Goal: Transaction & Acquisition: Purchase product/service

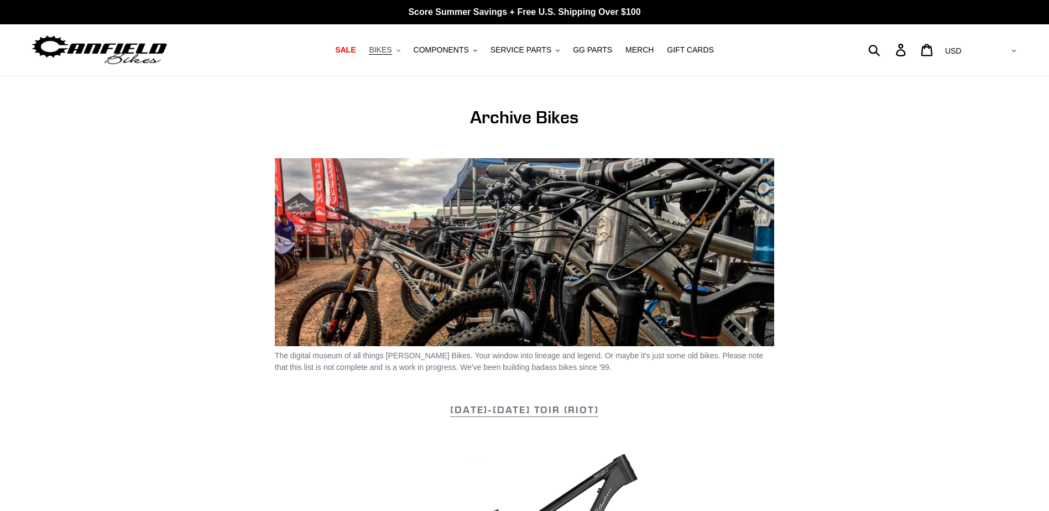
click at [391, 53] on span "BIKES" at bounding box center [380, 49] width 23 height 9
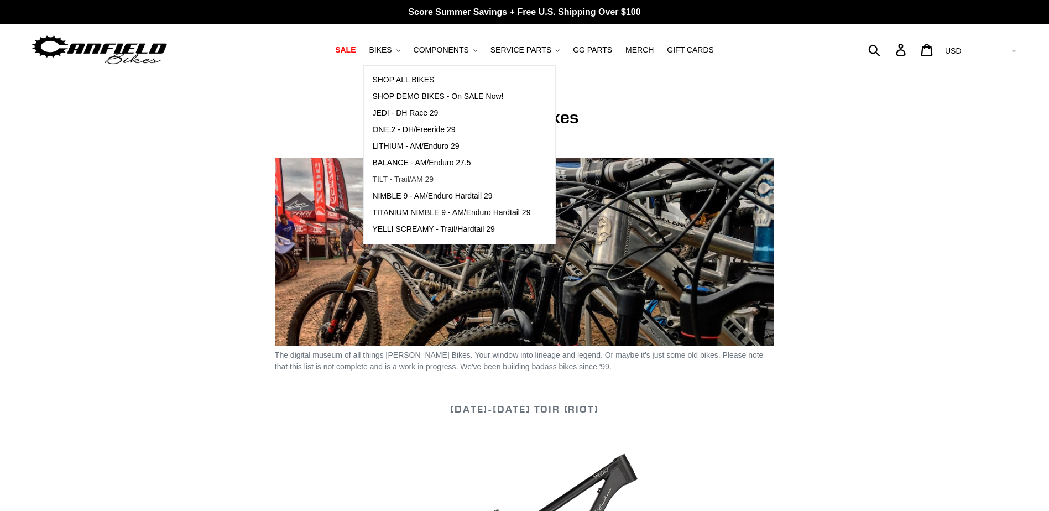
click at [424, 180] on span "TILT - Trail/AM 29" at bounding box center [402, 179] width 61 height 9
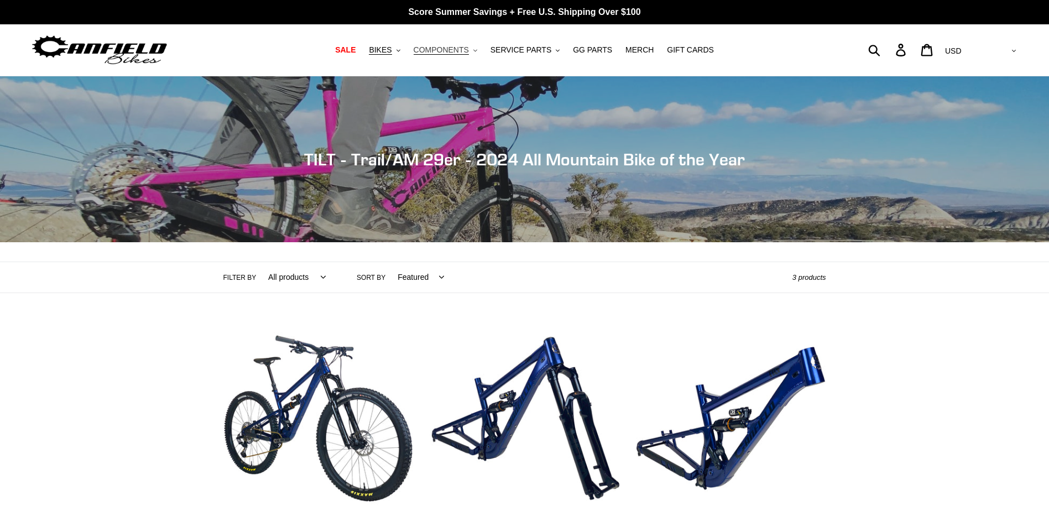
click at [456, 48] on span "COMPONENTS" at bounding box center [441, 49] width 55 height 9
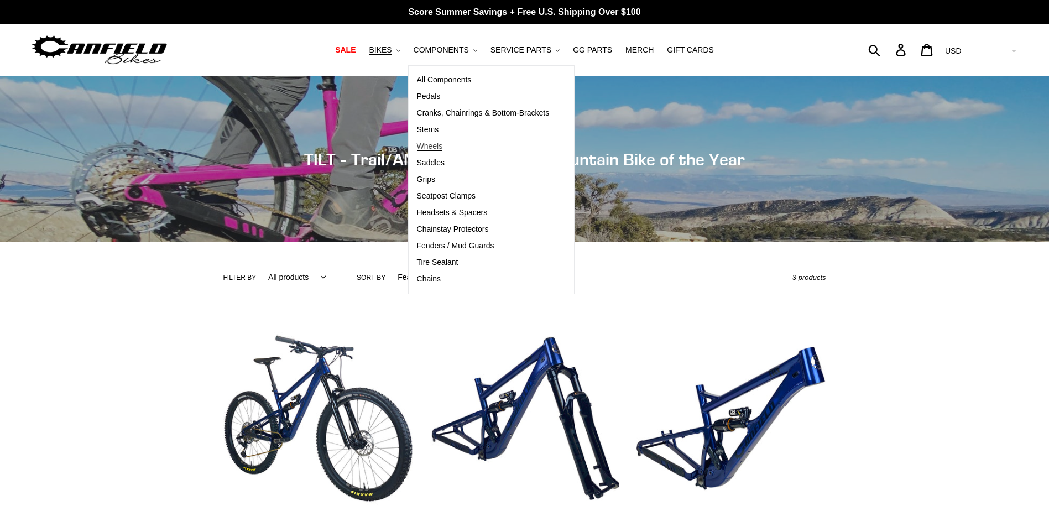
click at [443, 150] on span "Wheels" at bounding box center [430, 146] width 26 height 9
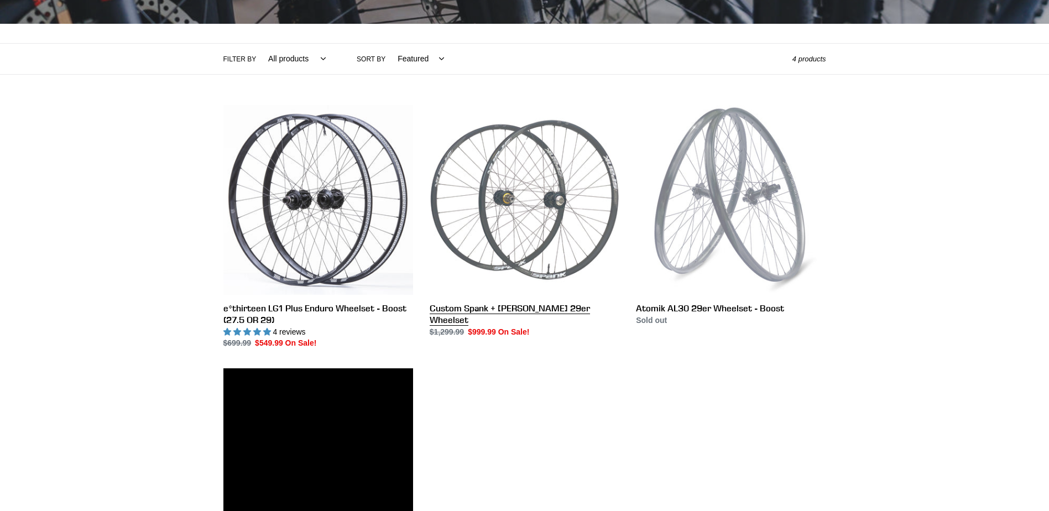
scroll to position [221, 0]
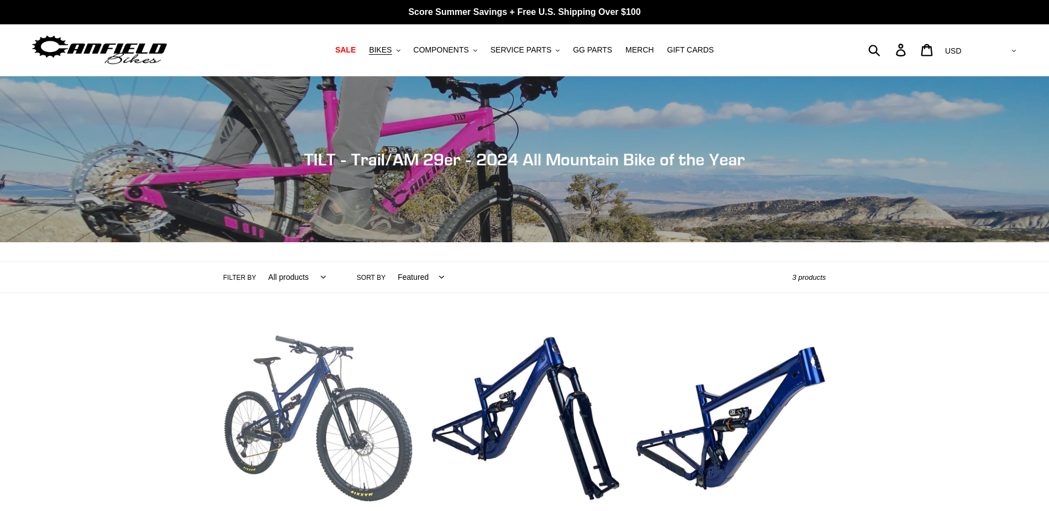
click at [311, 364] on link "TILT - Complete Bike" at bounding box center [318, 439] width 190 height 233
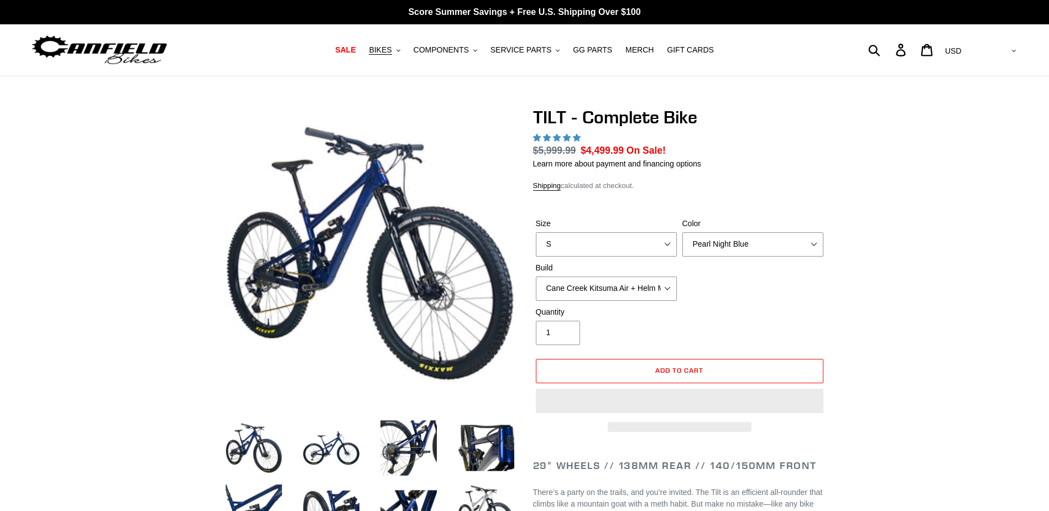
select select "highest-rating"
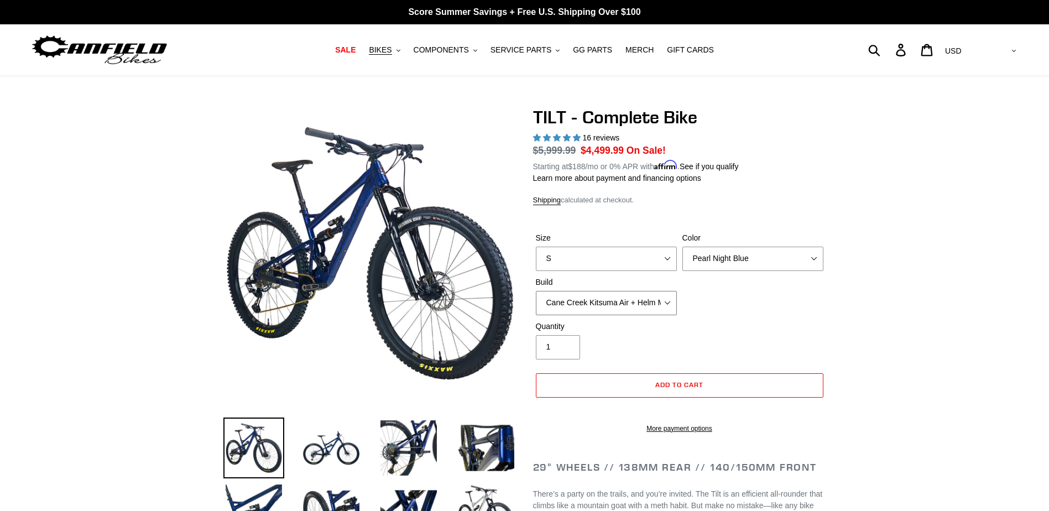
click at [641, 301] on select "Cane Creek Kitsuma Air + Helm MKII 140 + SRAM GX Cane Creek Kitsuma Air + Helm …" at bounding box center [606, 303] width 141 height 24
select select "RockShox SD ULT + Pike ULT 140 + SRAM GX"
click at [536, 291] on select "Cane Creek Kitsuma Air + Helm MKII 140 + SRAM GX Cane Creek Kitsuma Air + Helm …" at bounding box center [606, 303] width 141 height 24
click at [889, 49] on form "Submit" at bounding box center [881, 50] width 14 height 24
type input "assembly"
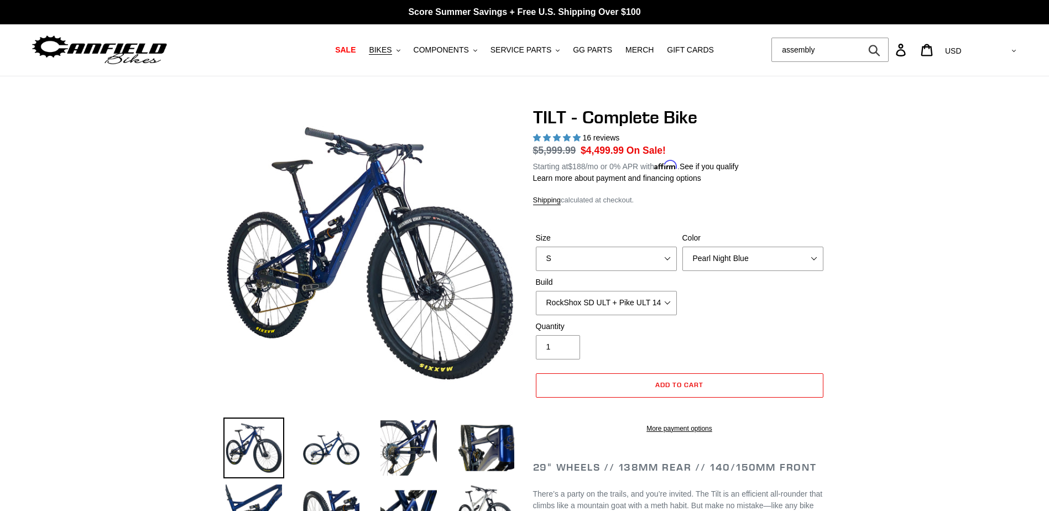
click at [880, 45] on icon "submit" at bounding box center [874, 50] width 12 height 13
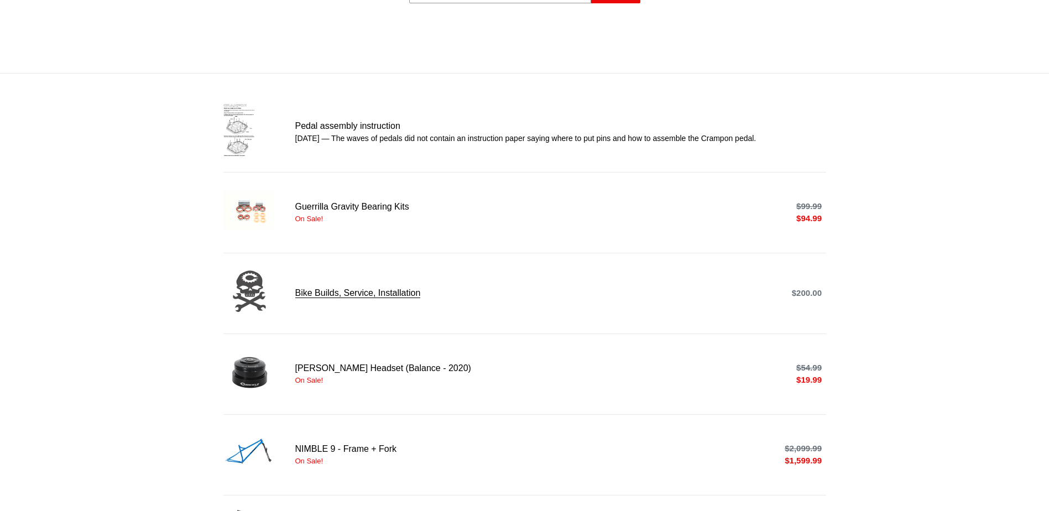
scroll to position [166, 0]
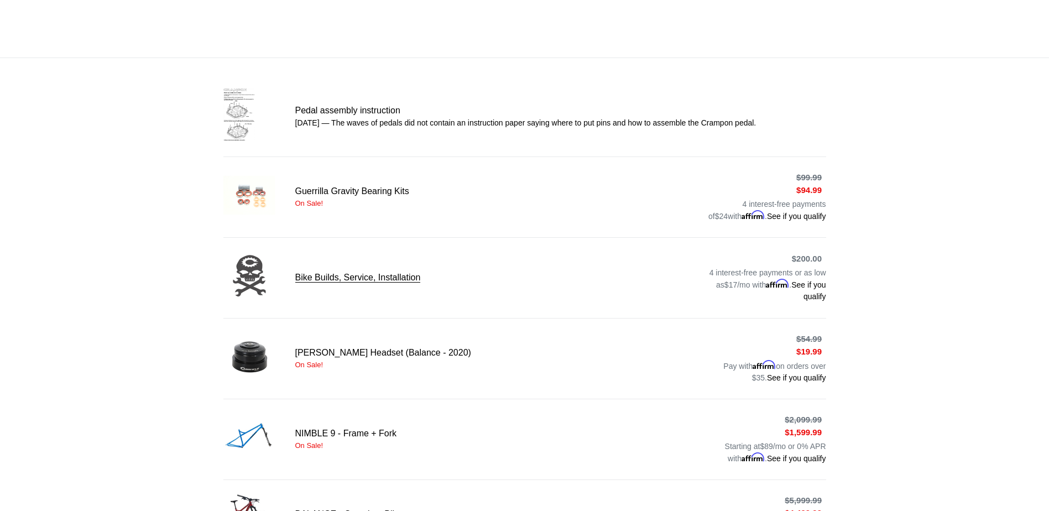
click at [387, 277] on link "Bike Builds, Service, Installation" at bounding box center [524, 278] width 603 height 56
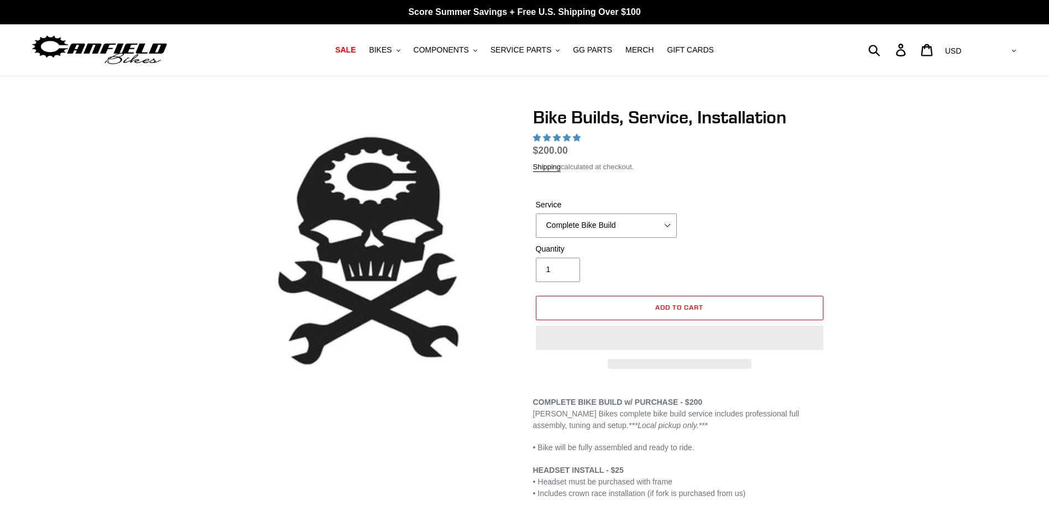
select select "highest-rating"
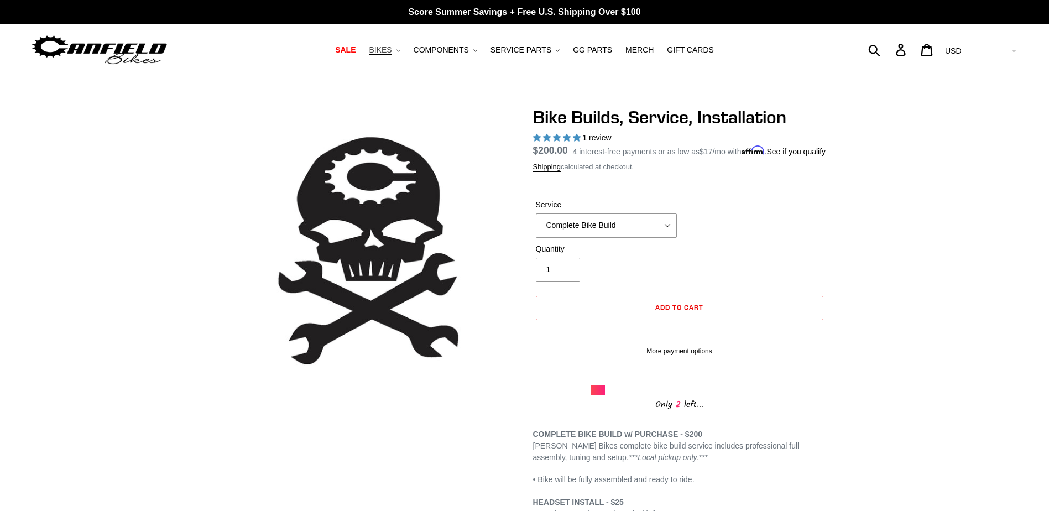
click at [391, 51] on span "BIKES" at bounding box center [380, 49] width 23 height 9
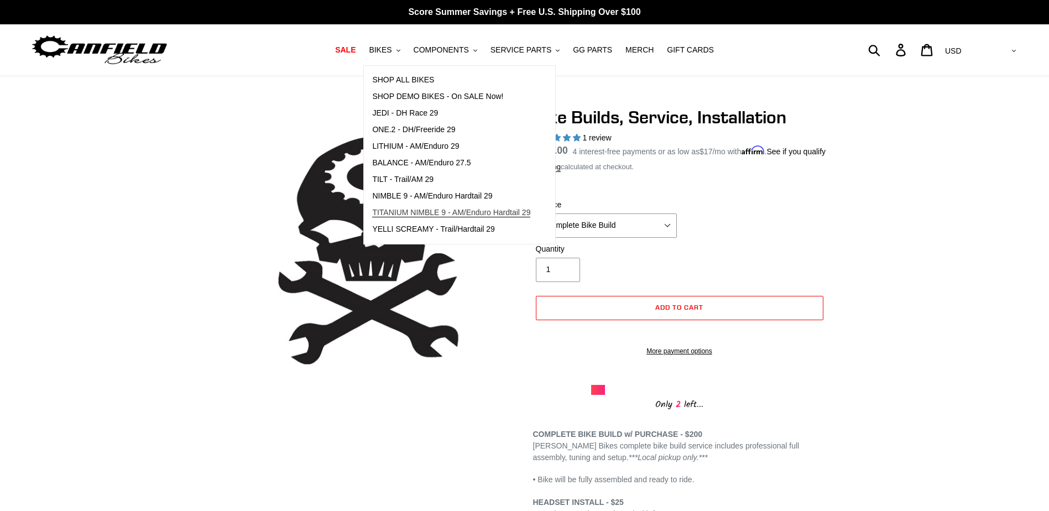
click at [429, 212] on span "TITANIUM NIMBLE 9 - AM/Enduro Hardtail 29" at bounding box center [451, 212] width 158 height 9
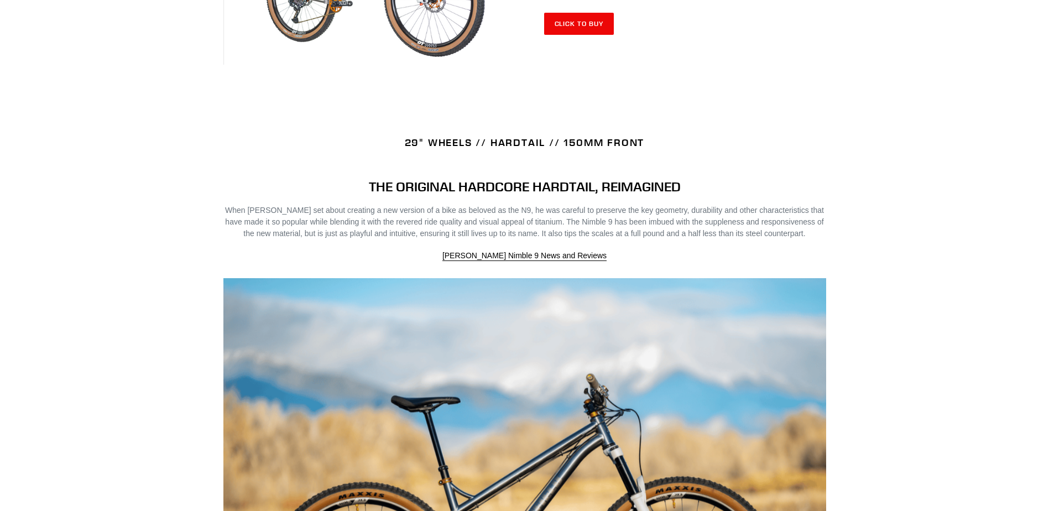
scroll to position [553, 0]
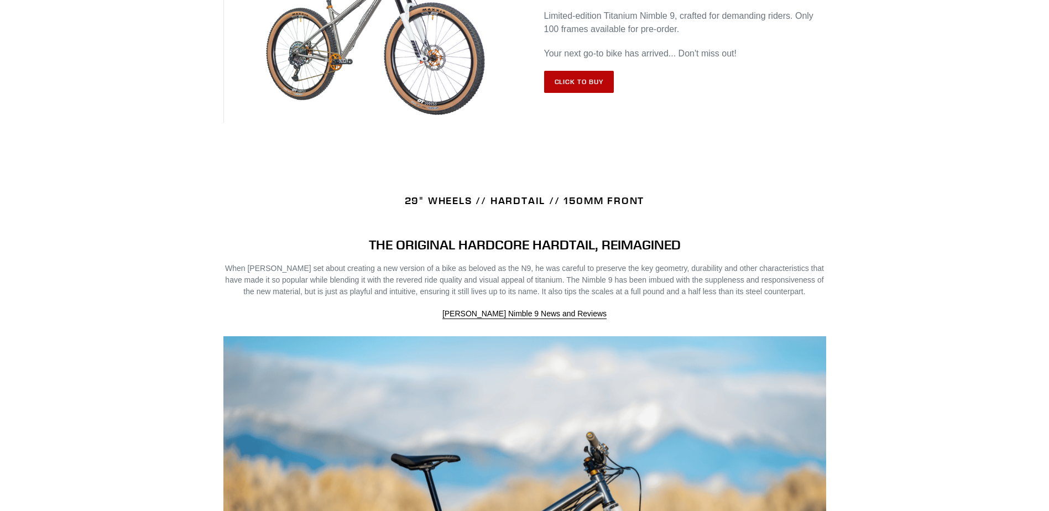
click at [594, 89] on link "Click to Buy" at bounding box center [579, 82] width 70 height 22
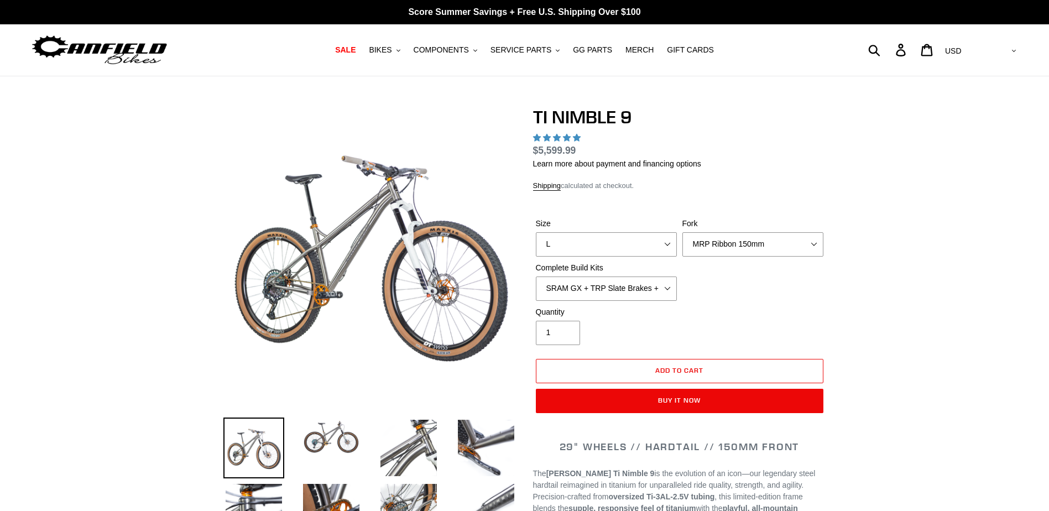
select select "highest-rating"
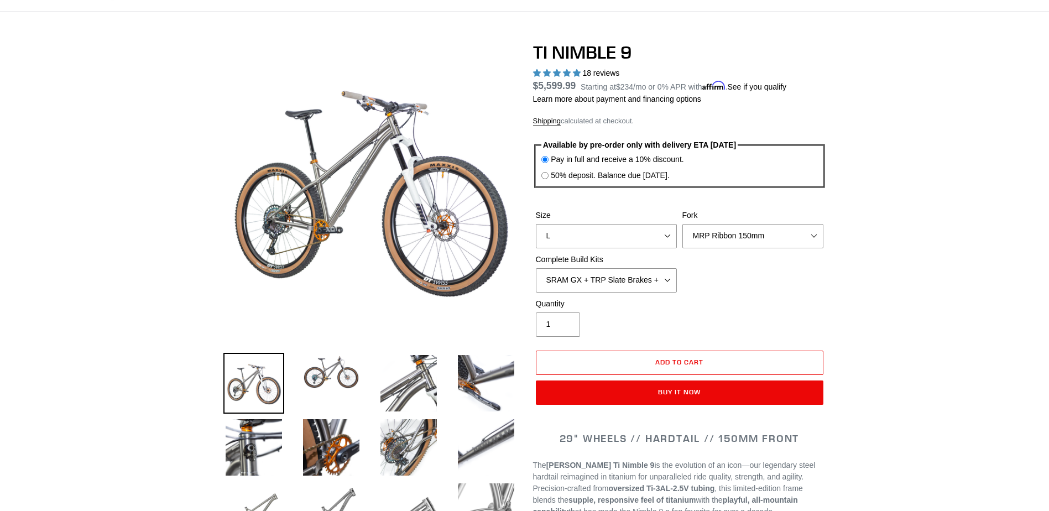
scroll to position [55, 0]
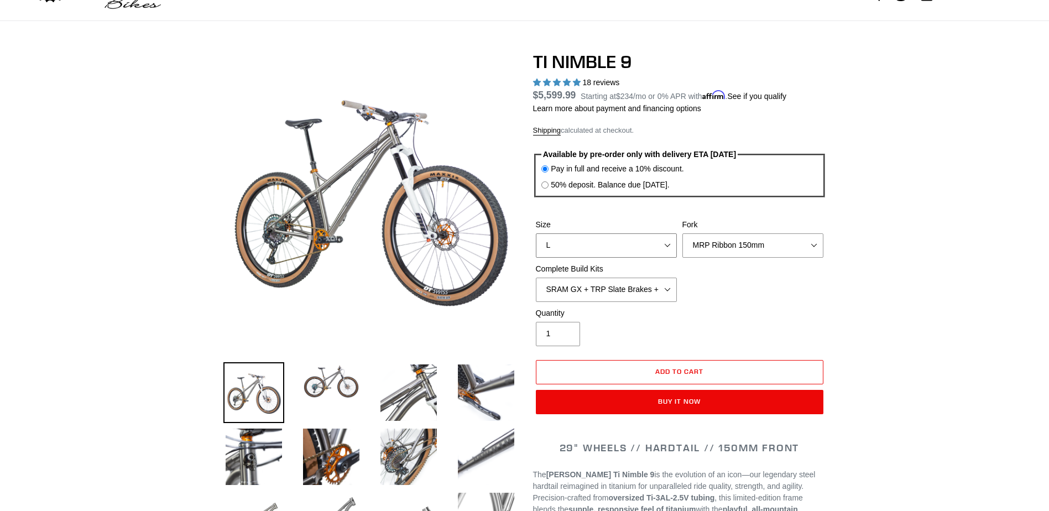
click at [640, 244] on select "S M L XL / XXL (Specify at checkout)" at bounding box center [606, 245] width 141 height 24
select select "XL / XXL (Specify at checkout)"
click at [536, 233] on select "S M L XL / XXL (Specify at checkout)" at bounding box center [606, 245] width 141 height 24
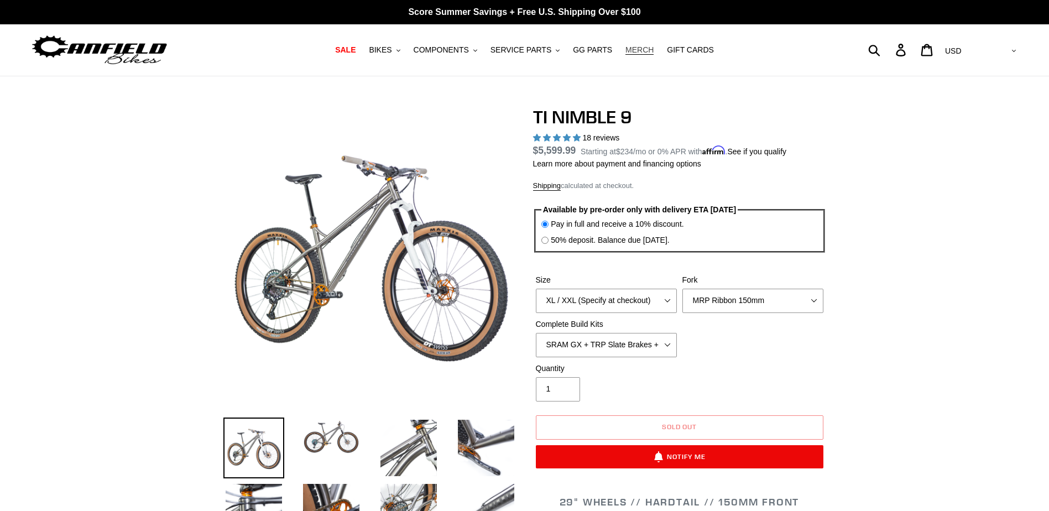
click at [625, 54] on span "MERCH" at bounding box center [639, 49] width 28 height 9
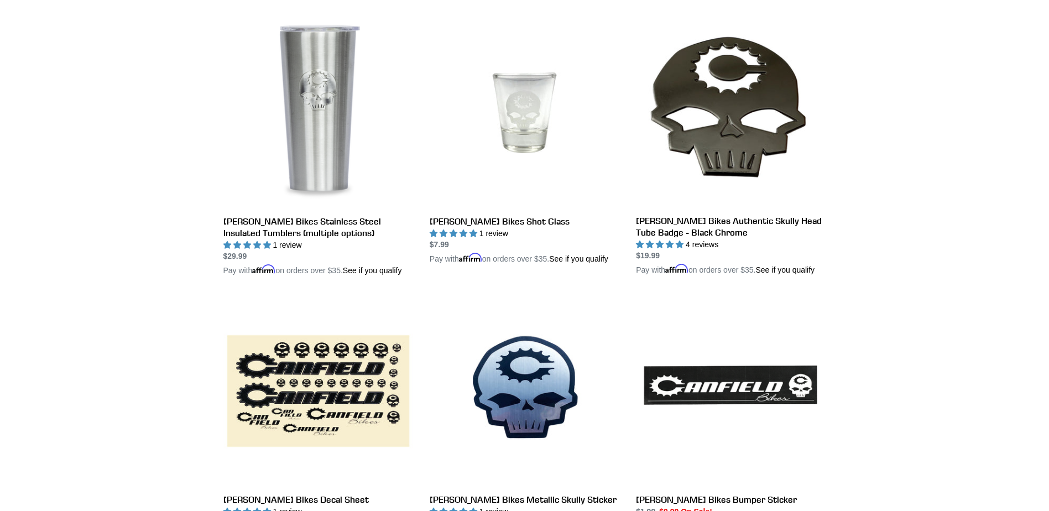
scroll to position [965, 0]
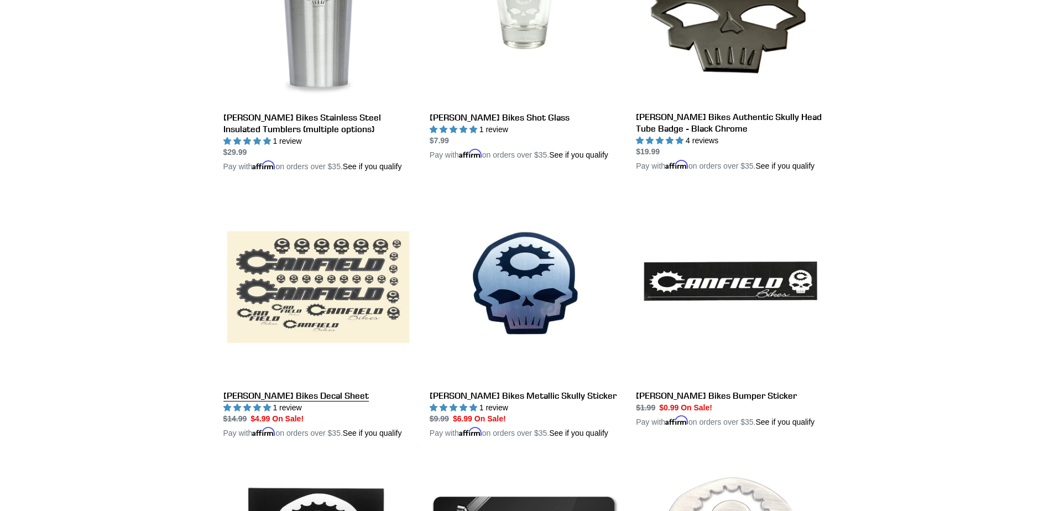
click at [369, 287] on link "[PERSON_NAME] Bikes Decal Sheet" at bounding box center [318, 315] width 190 height 247
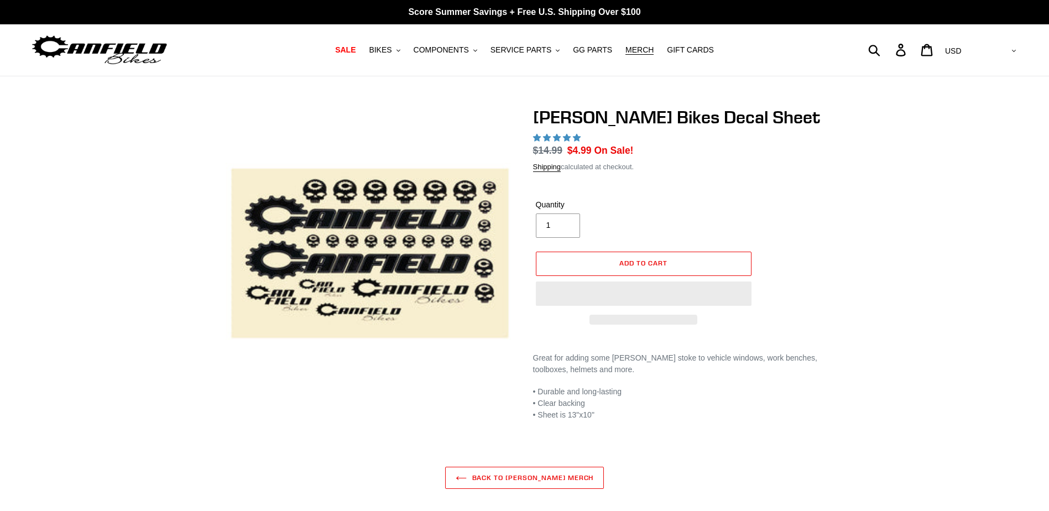
select select "highest-rating"
